Goal: Task Accomplishment & Management: Manage account settings

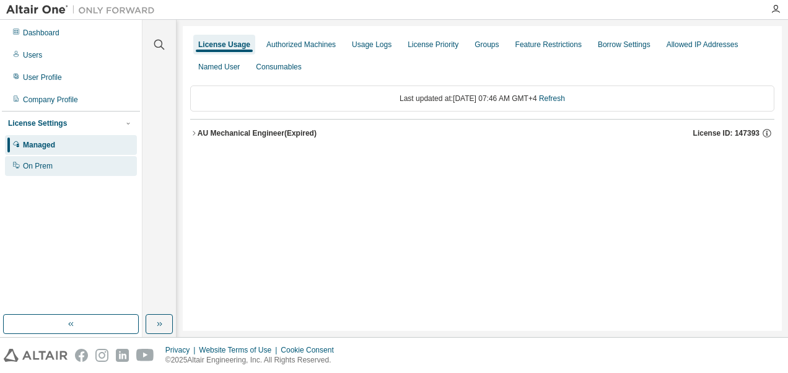
click at [36, 163] on div "On Prem" at bounding box center [38, 166] width 30 height 10
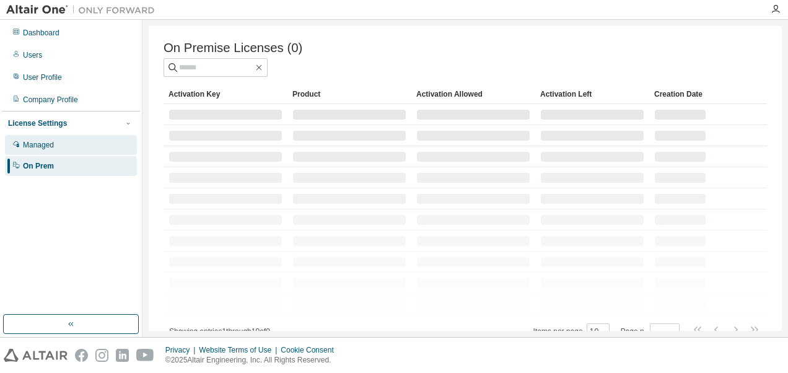
click at [41, 143] on div "Managed" at bounding box center [38, 145] width 31 height 10
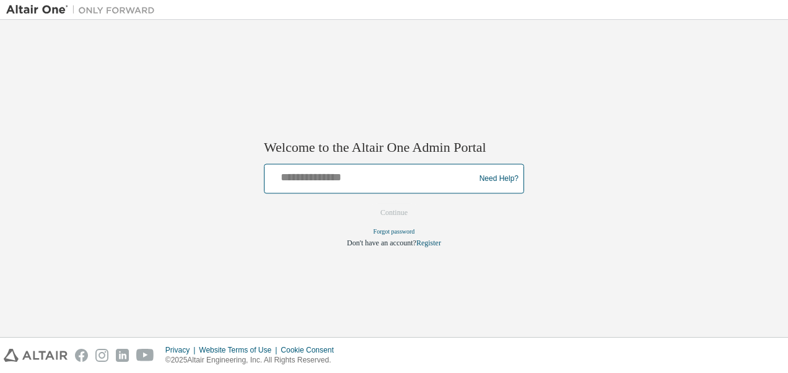
click at [360, 182] on input "text" at bounding box center [371, 176] width 204 height 18
type input "**********"
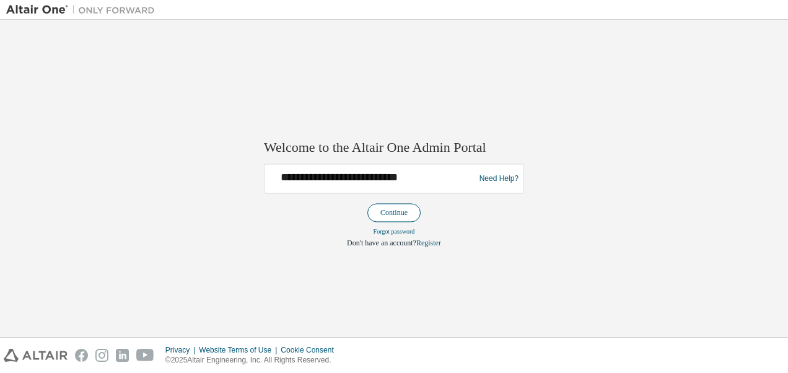
click at [385, 214] on button "Continue" at bounding box center [393, 213] width 53 height 19
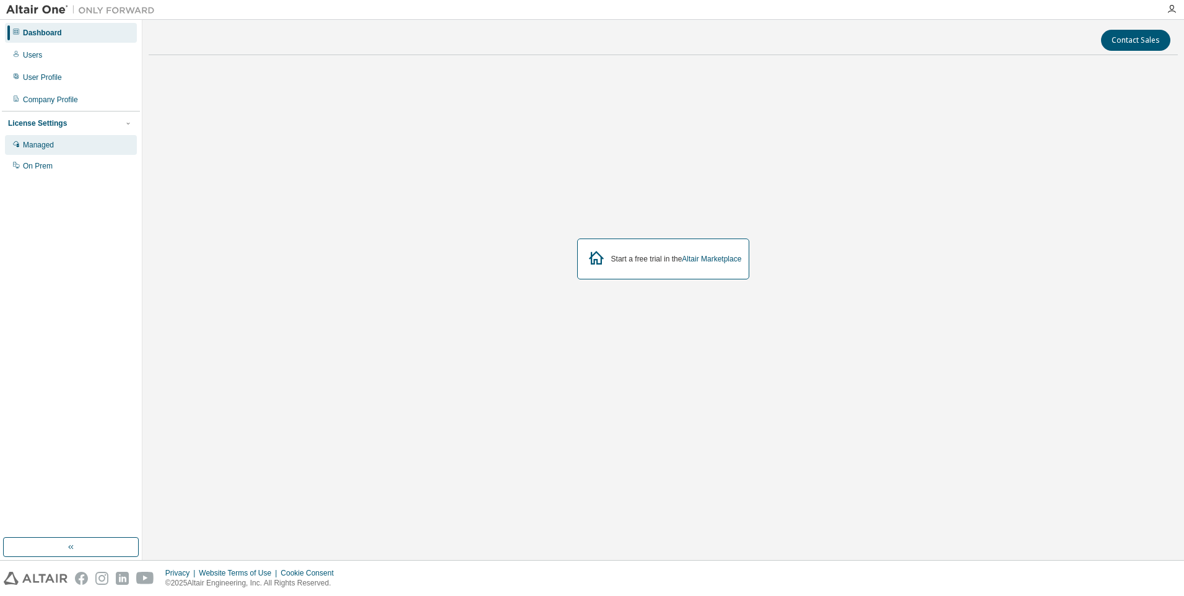
click at [43, 143] on div "Managed" at bounding box center [38, 145] width 31 height 10
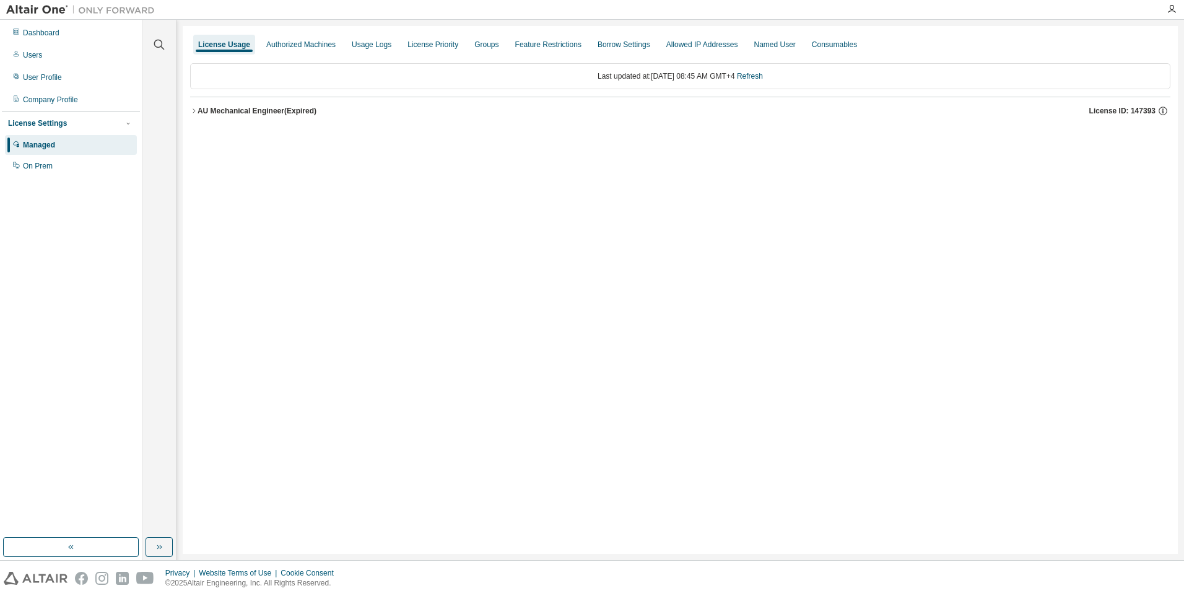
click at [194, 107] on icon "button" at bounding box center [193, 110] width 7 height 7
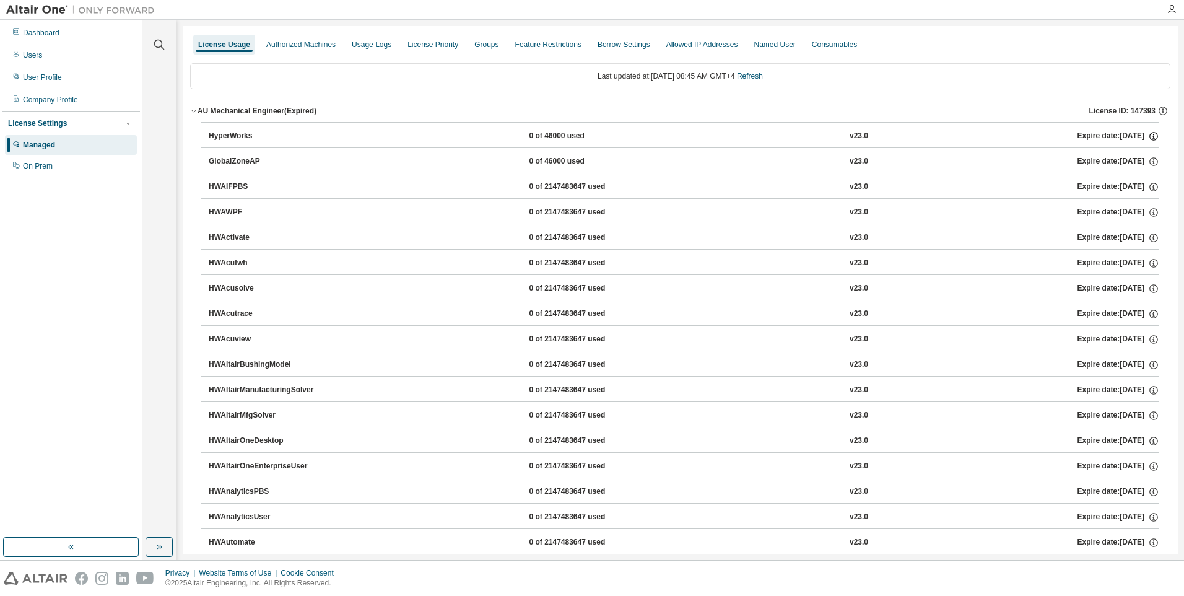
click at [1148, 135] on icon "button" at bounding box center [1153, 136] width 11 height 11
click at [1064, 42] on div "License Usage Authorized Machines Usage Logs License Priority Groups Feature Re…" at bounding box center [680, 44] width 980 height 22
